Goal: Navigation & Orientation: Find specific page/section

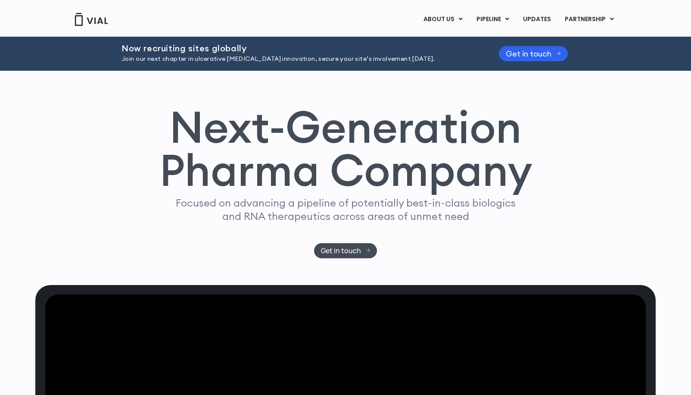
click at [442, 37] on link "ABOUT US" at bounding box center [457, 40] width 75 height 13
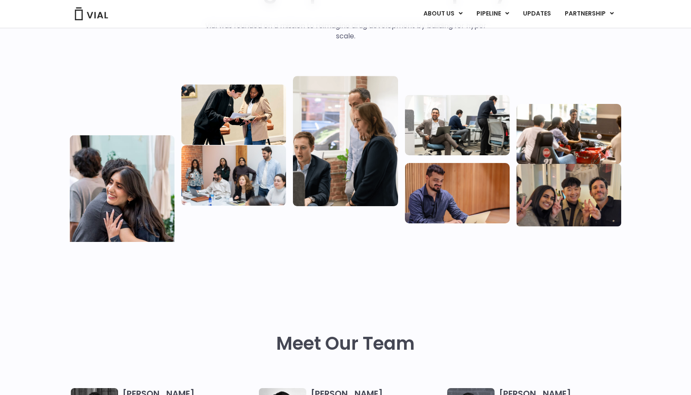
scroll to position [345, 0]
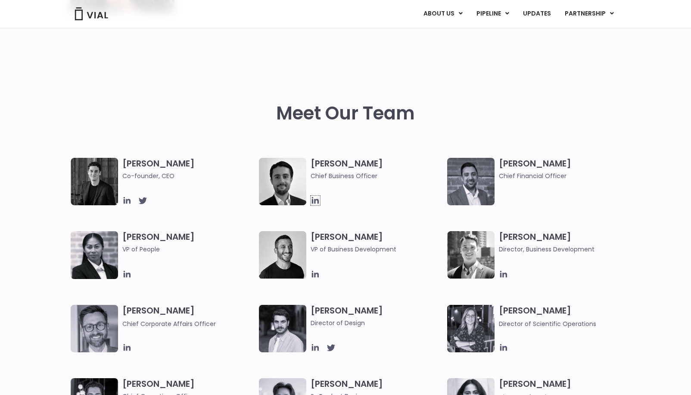
click at [314, 199] on icon at bounding box center [315, 200] width 9 height 9
